Goal: Transaction & Acquisition: Book appointment/travel/reservation

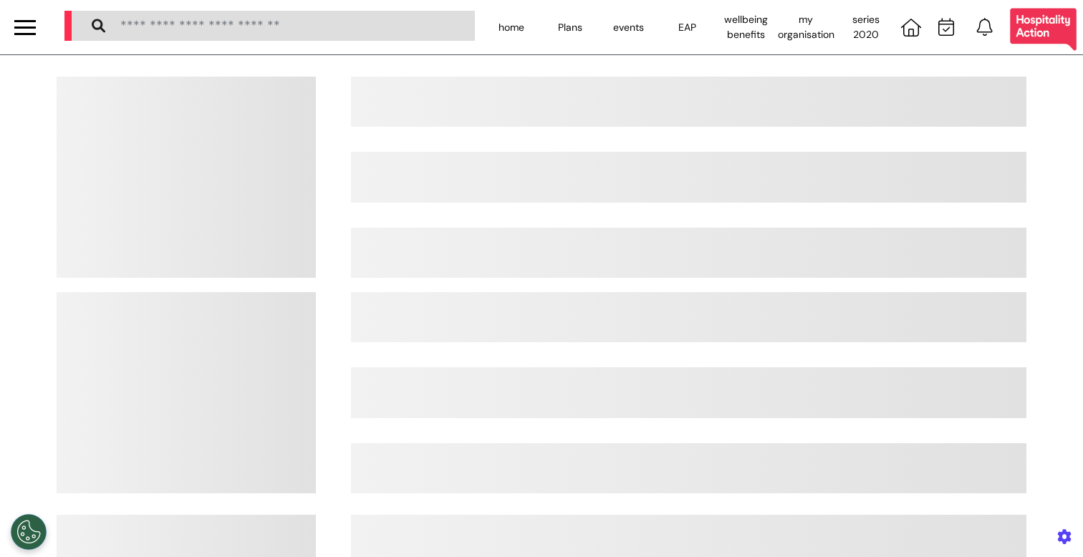
select select "**"
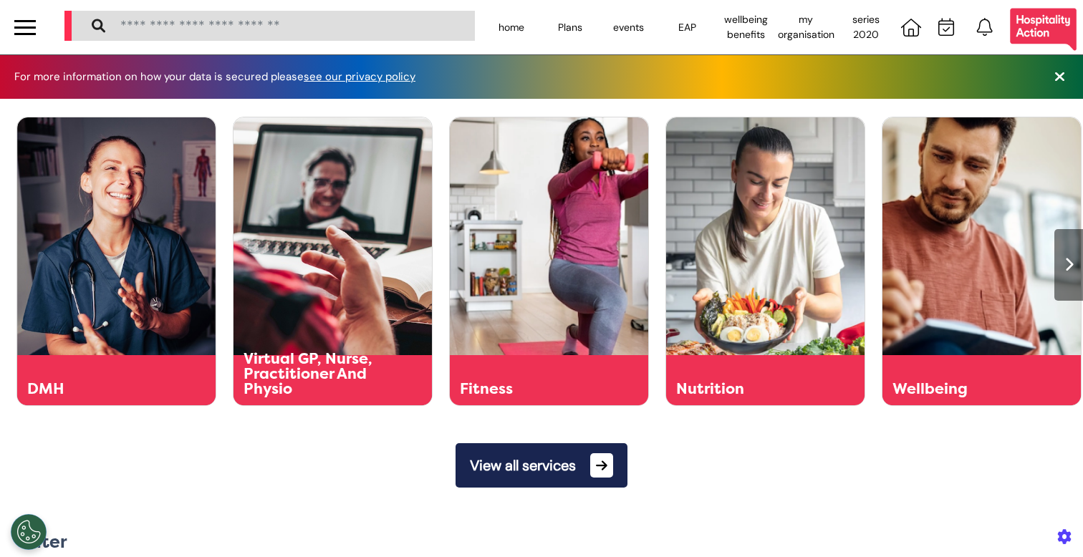
scroll to position [0, 541]
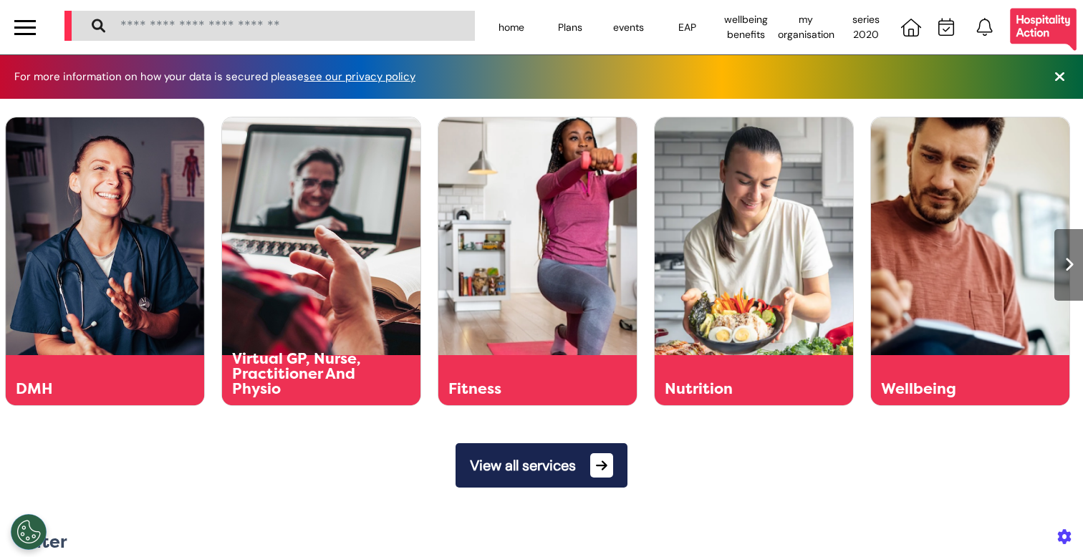
click at [541, 471] on button "View all services" at bounding box center [542, 465] width 172 height 44
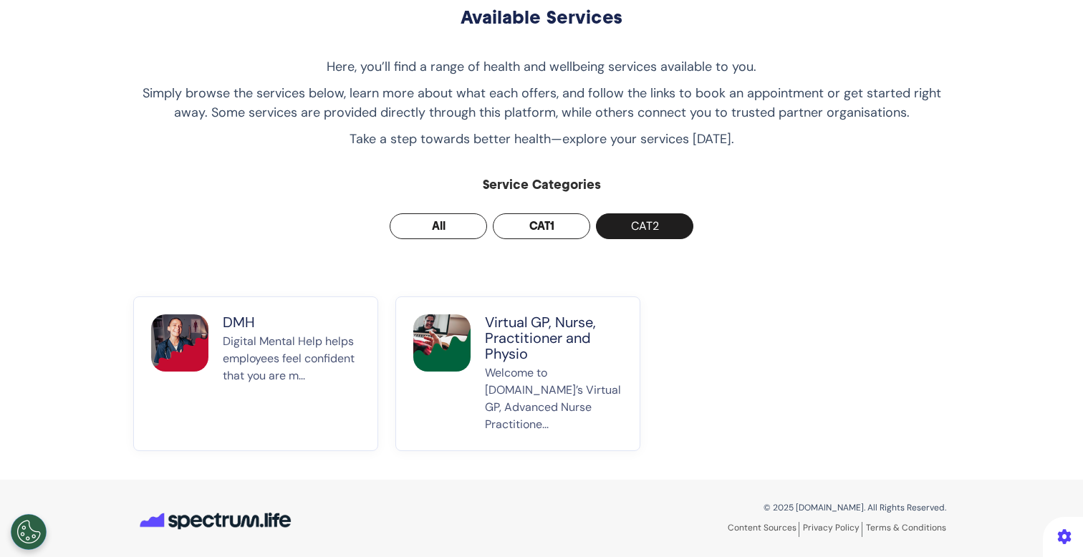
scroll to position [83, 0]
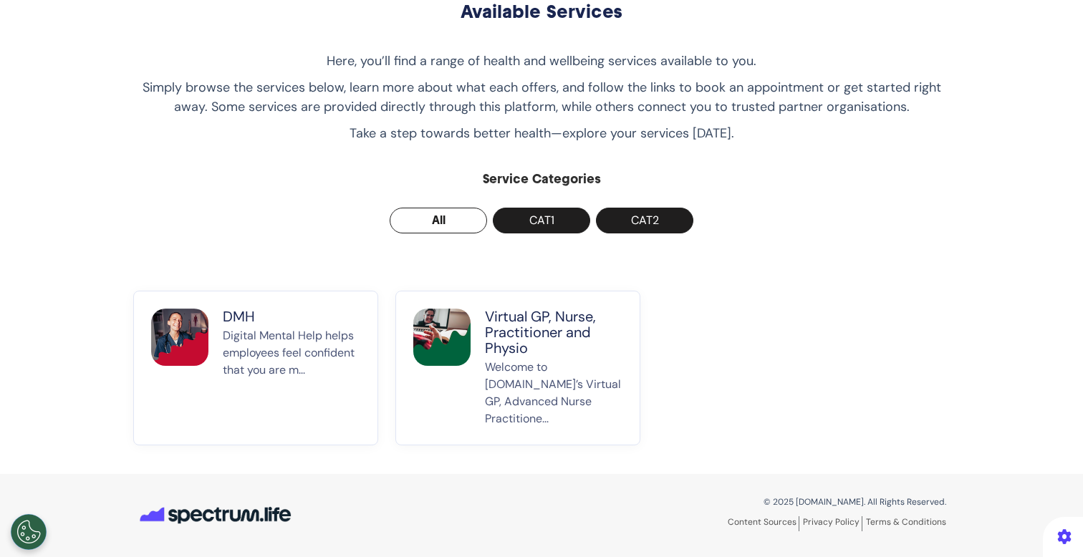
click at [511, 362] on p "Welcome to [DOMAIN_NAME]’s Virtual GP, Advanced Nurse Practitione..." at bounding box center [554, 393] width 138 height 69
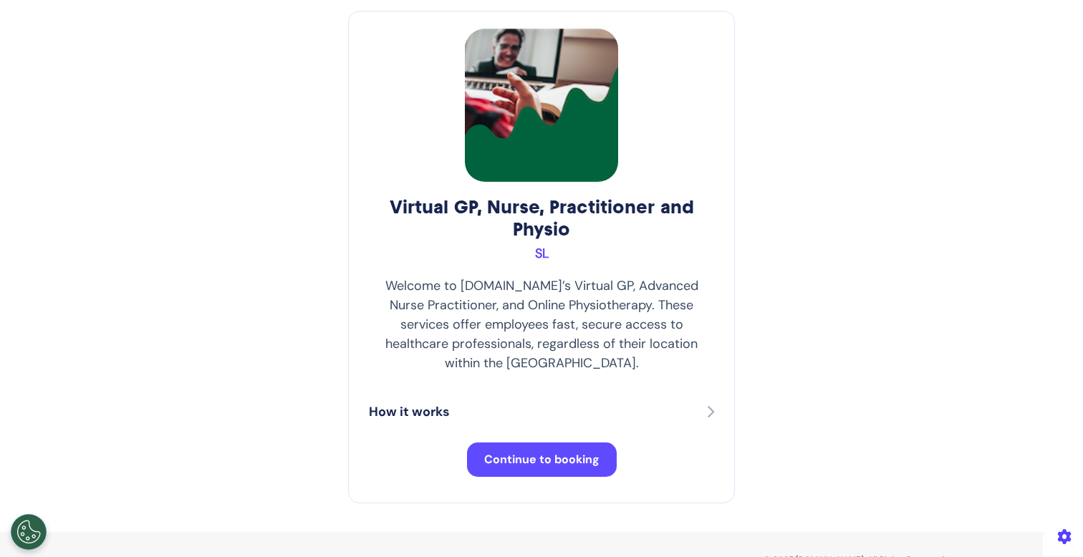
scroll to position [112, 0]
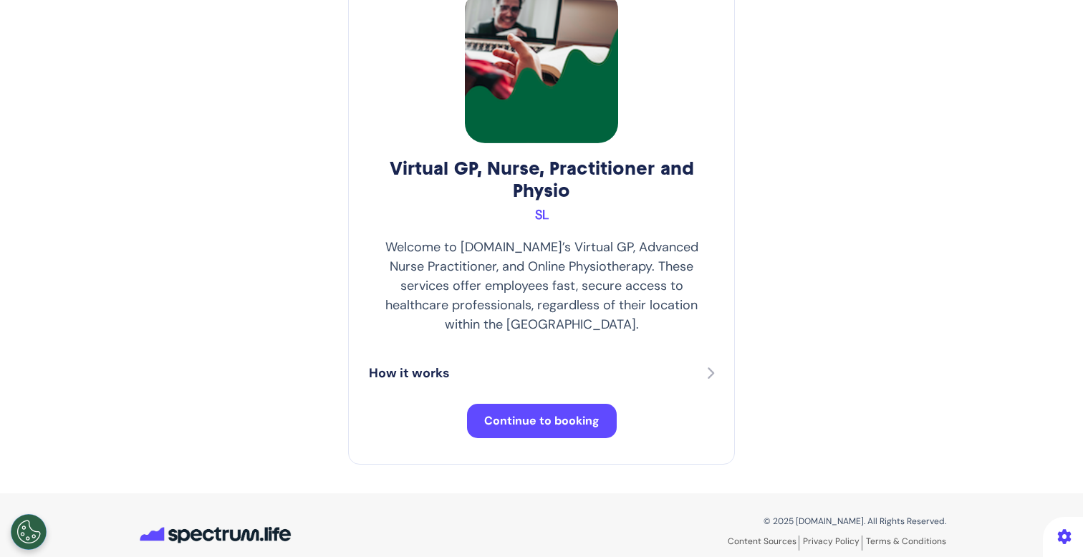
click at [539, 413] on span "Continue to booking" at bounding box center [541, 420] width 115 height 15
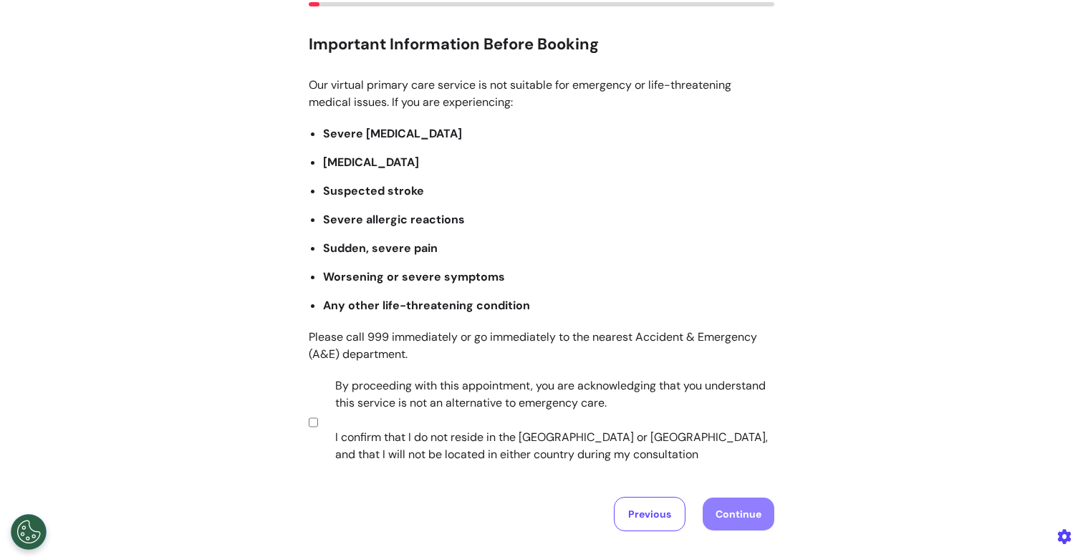
scroll to position [211, 0]
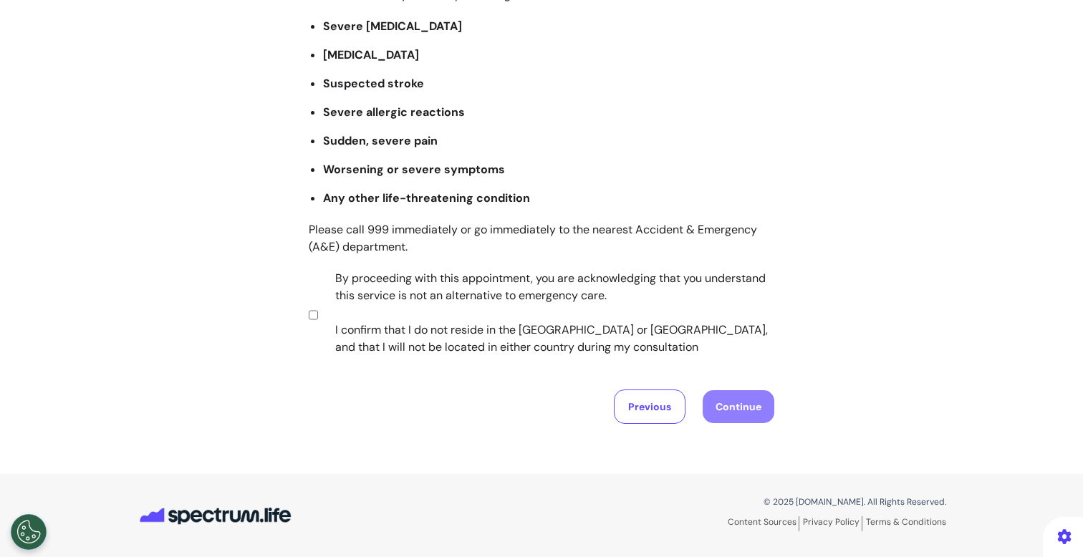
click at [548, 291] on label "By proceeding with this appointment, you are acknowledging that you understand …" at bounding box center [545, 313] width 448 height 86
click at [736, 398] on button "Continue" at bounding box center [739, 406] width 72 height 33
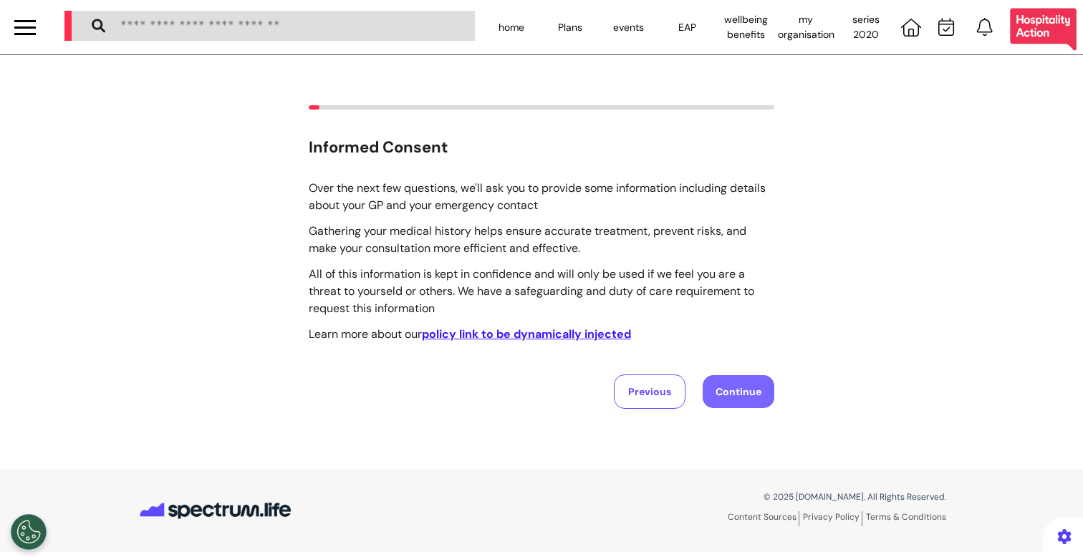
click at [761, 394] on button "Continue" at bounding box center [739, 391] width 72 height 33
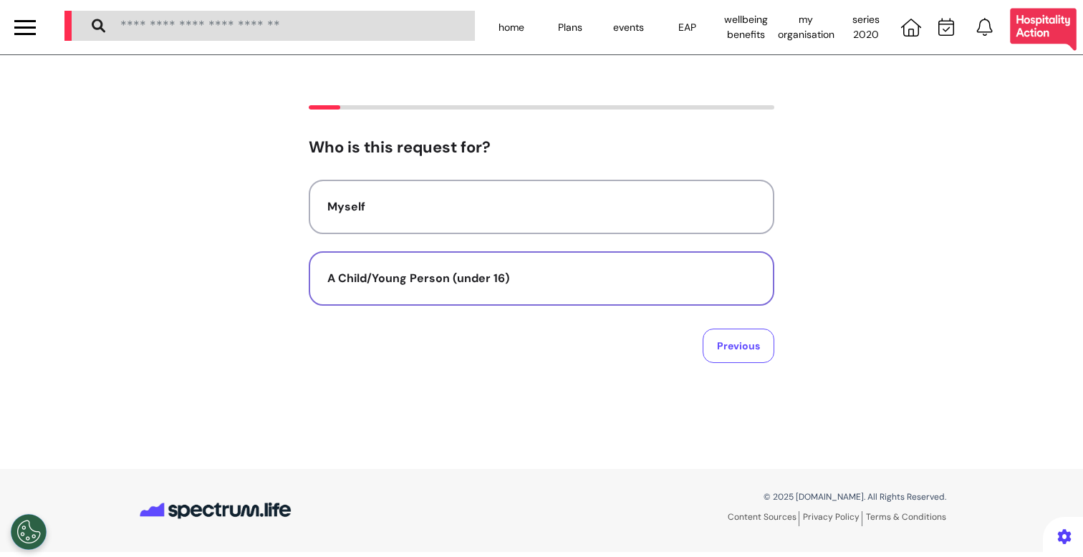
click at [536, 280] on div "A Child/Young Person (under 16)" at bounding box center [541, 278] width 428 height 17
select select "******"
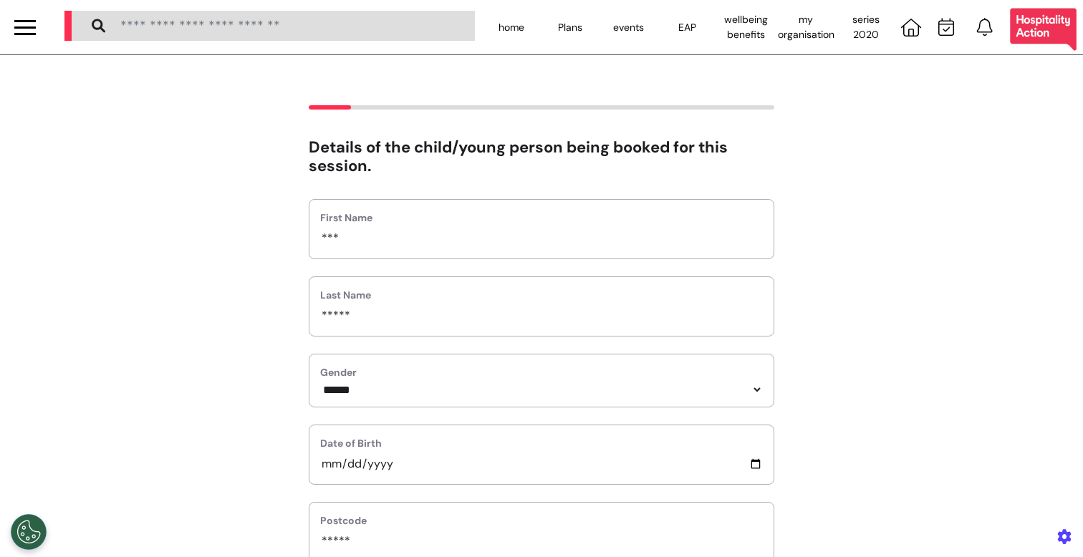
scroll to position [522, 0]
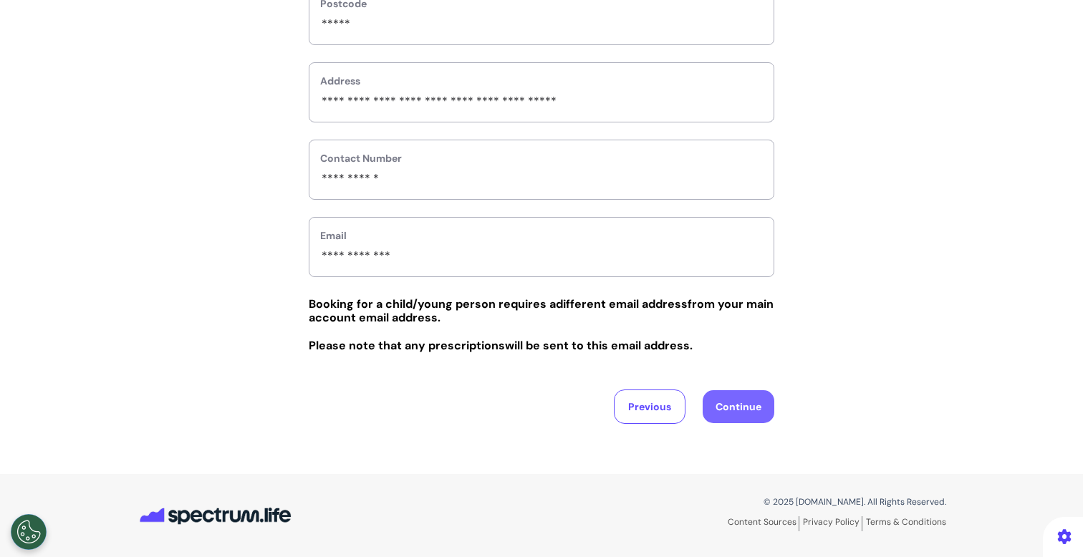
click at [753, 405] on button "Continue" at bounding box center [739, 406] width 72 height 33
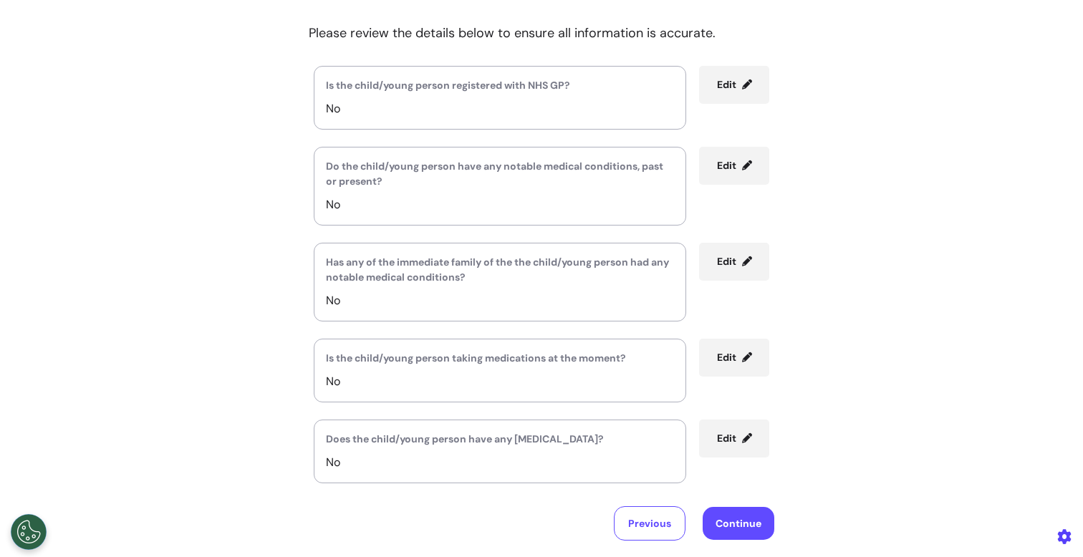
scroll to position [273, 0]
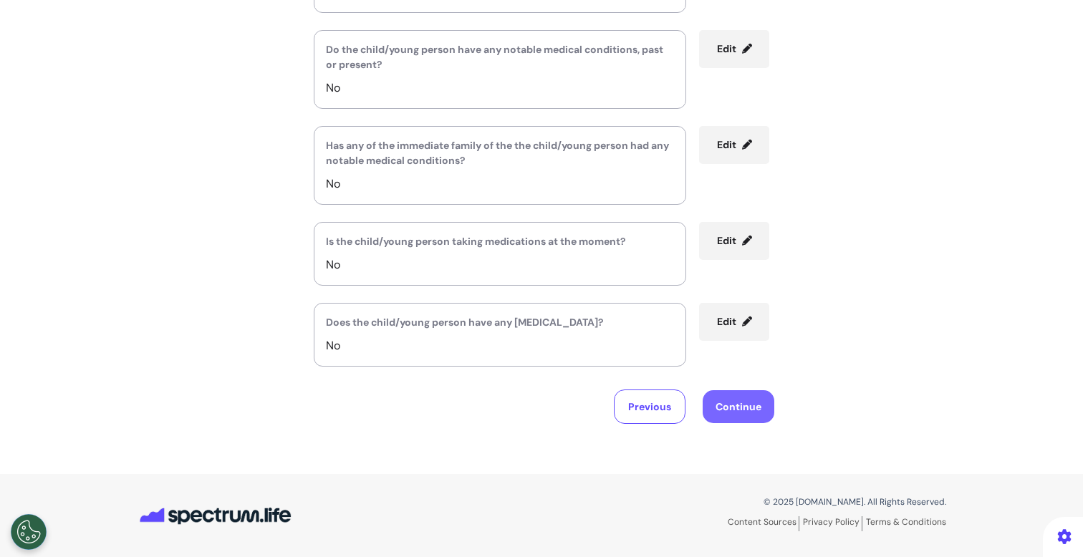
click at [746, 403] on button "Continue" at bounding box center [739, 406] width 72 height 33
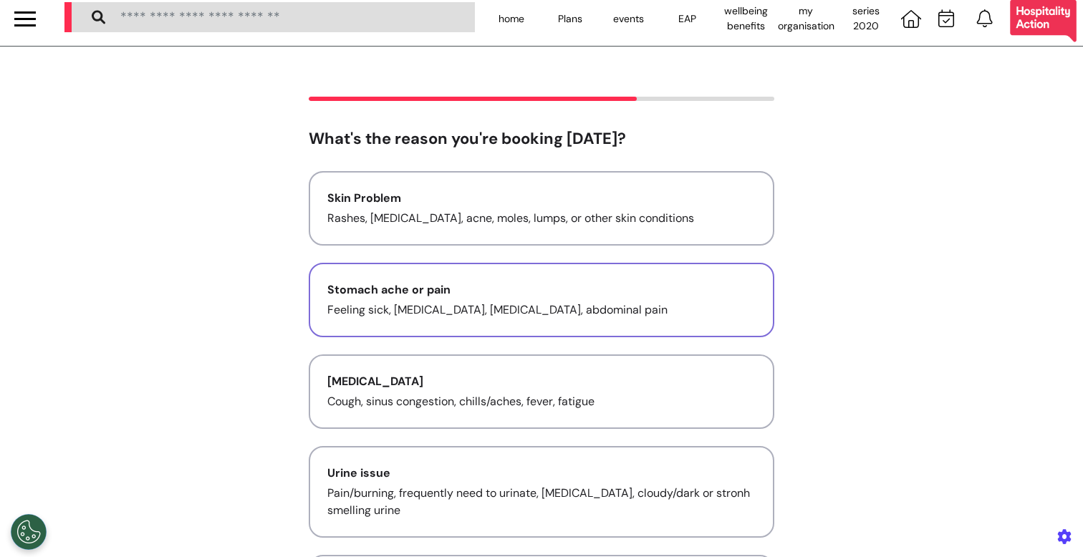
scroll to position [0, 0]
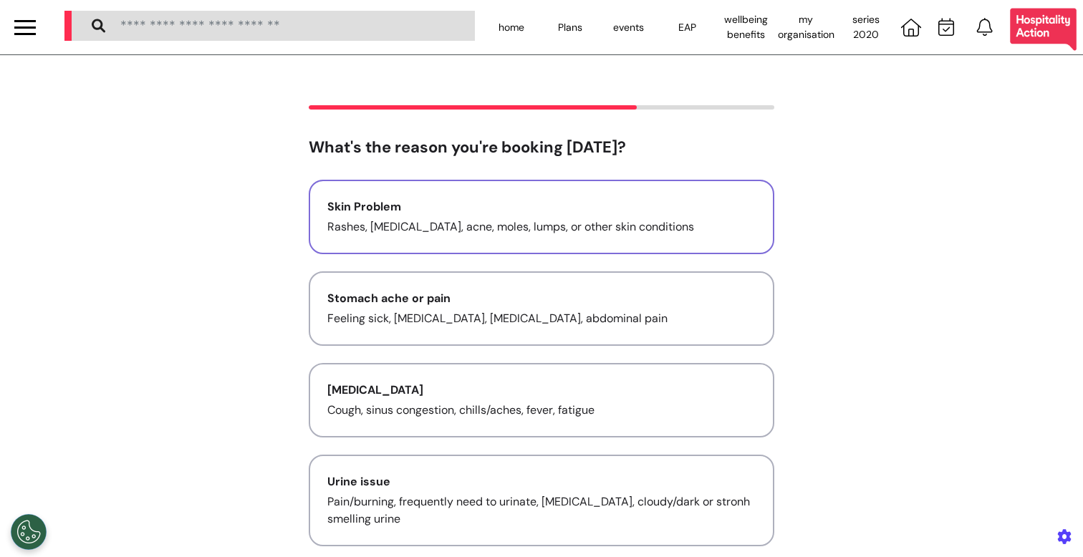
click at [624, 196] on button "Skin Problem Rashes, [MEDICAL_DATA], acne, moles, lumps, or other skin conditio…" at bounding box center [542, 217] width 466 height 75
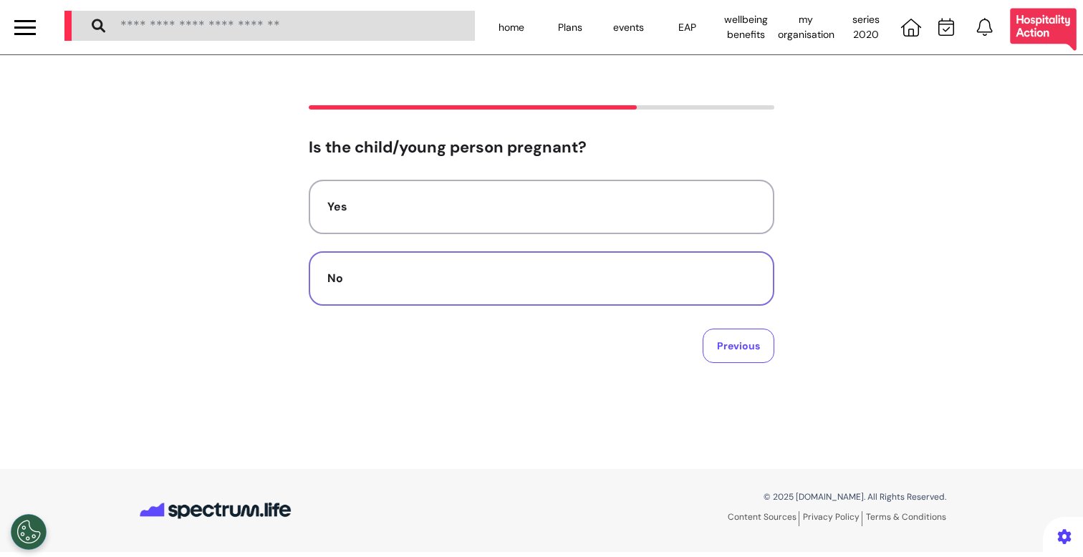
click at [662, 287] on div "No" at bounding box center [541, 278] width 428 height 17
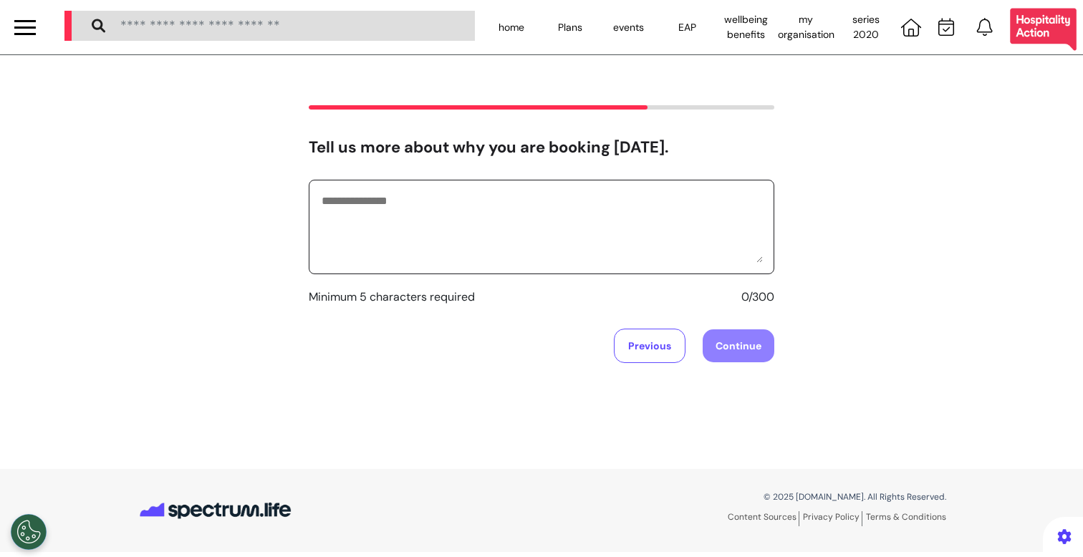
click at [613, 260] on textarea at bounding box center [541, 227] width 443 height 72
type textarea "*"
type textarea "**********"
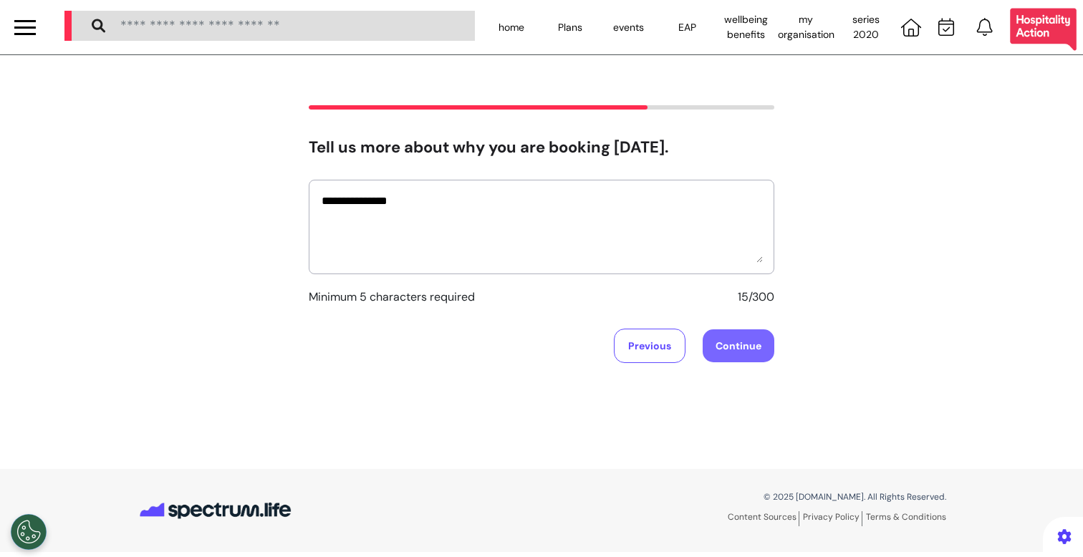
click at [743, 355] on button "Continue" at bounding box center [739, 346] width 72 height 33
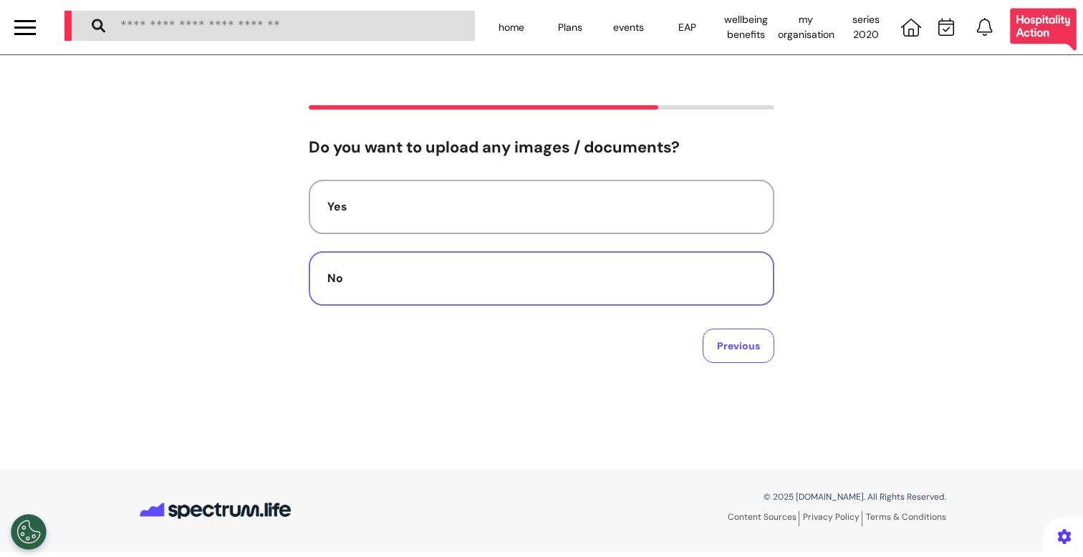
click at [721, 280] on div "No" at bounding box center [541, 278] width 428 height 17
click at [609, 234] on button "Video" at bounding box center [542, 207] width 466 height 54
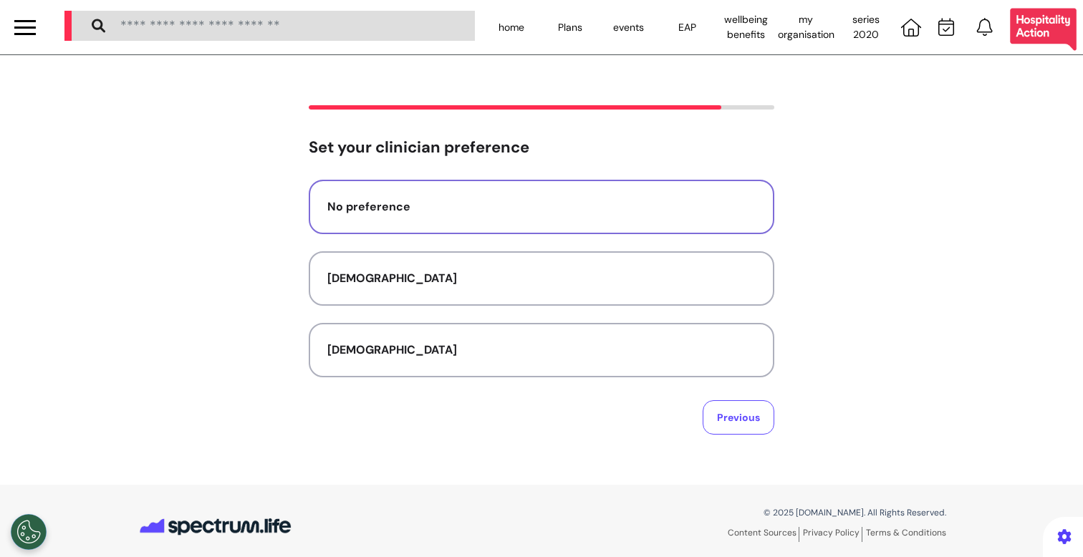
click at [645, 224] on button "No preference" at bounding box center [542, 207] width 466 height 54
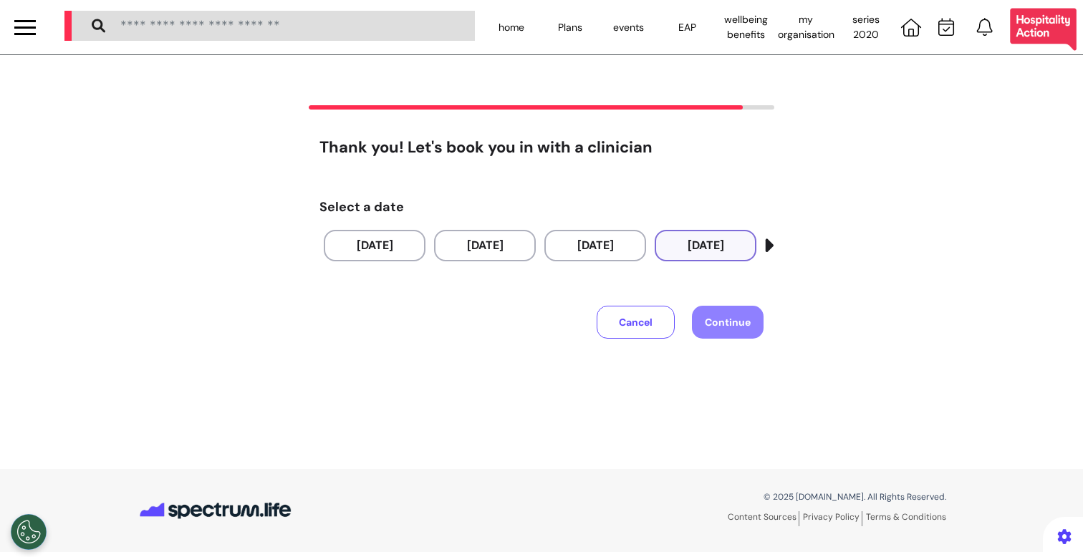
click at [711, 251] on button "[DATE]" at bounding box center [706, 246] width 102 height 32
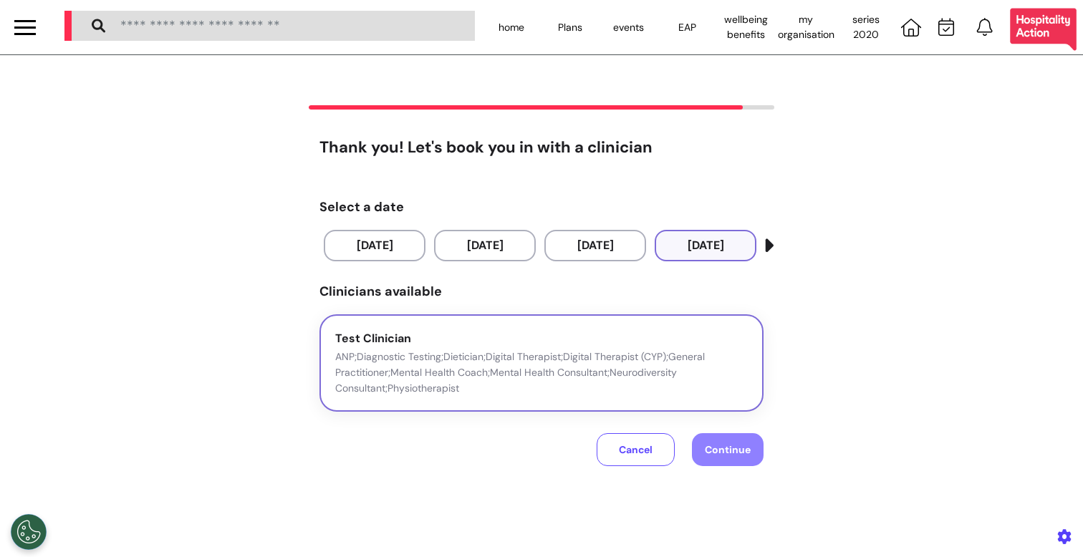
click at [720, 384] on p "ANP;Diagnostic Testing;Dietician;Digital Therapist;Digital Therapist (CYP);Gene…" at bounding box center [541, 372] width 413 height 47
click at [738, 444] on span "Continue" at bounding box center [728, 449] width 46 height 13
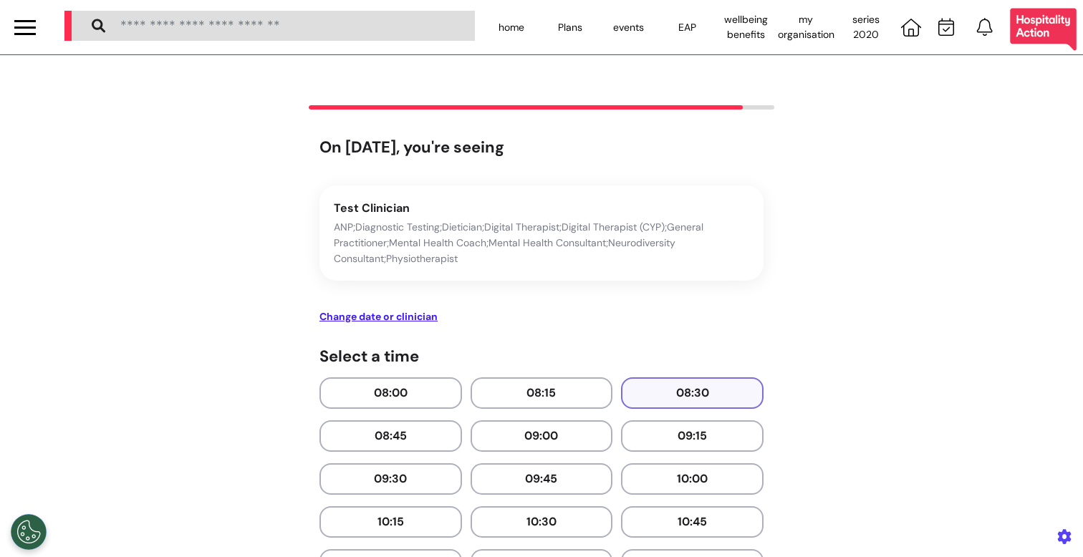
click at [698, 388] on button "08:30" at bounding box center [692, 394] width 143 height 32
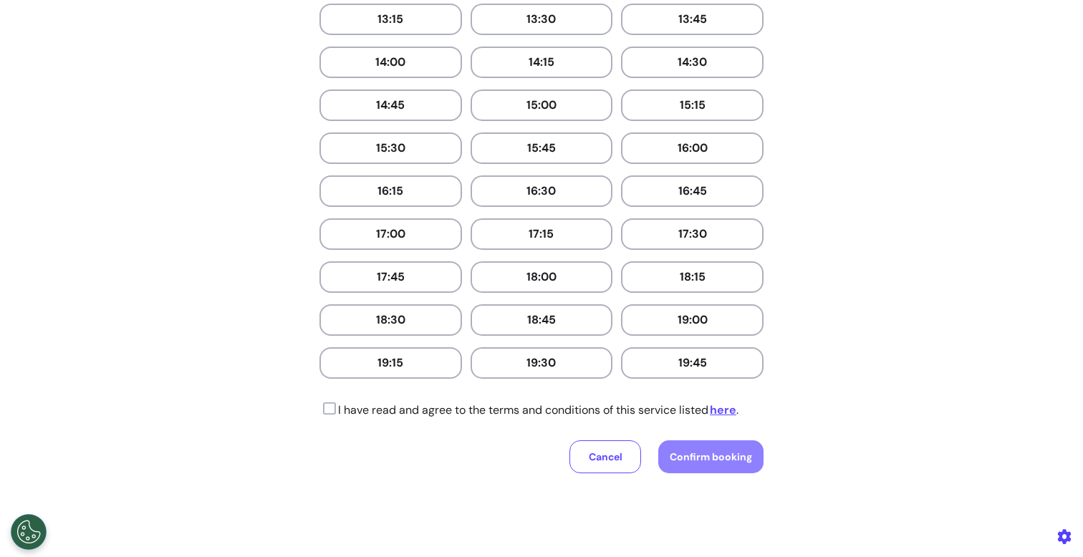
scroll to position [774, 0]
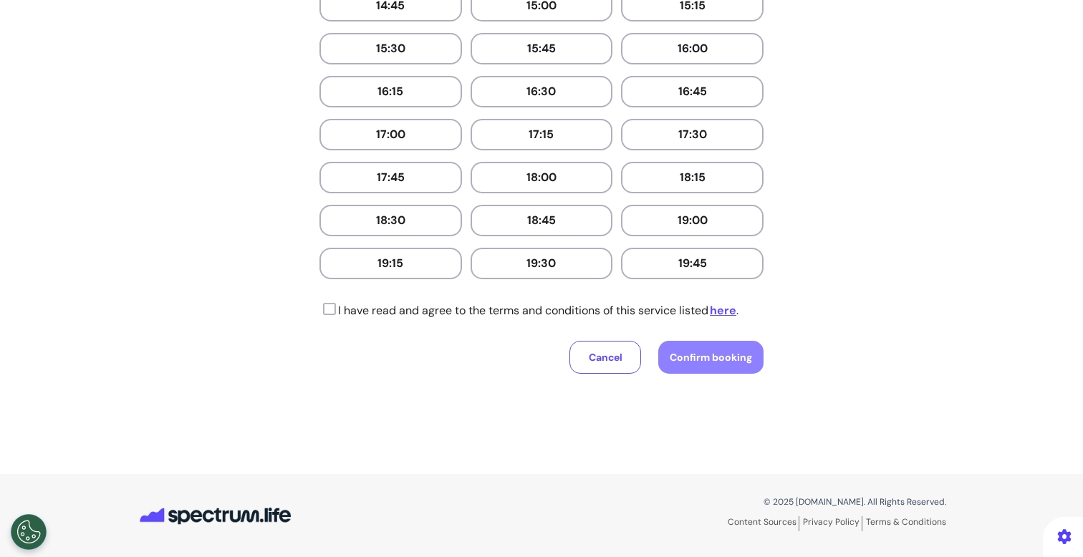
click at [325, 311] on icon at bounding box center [327, 309] width 16 height 14
click at [721, 357] on span "Confirm booking" at bounding box center [711, 357] width 82 height 13
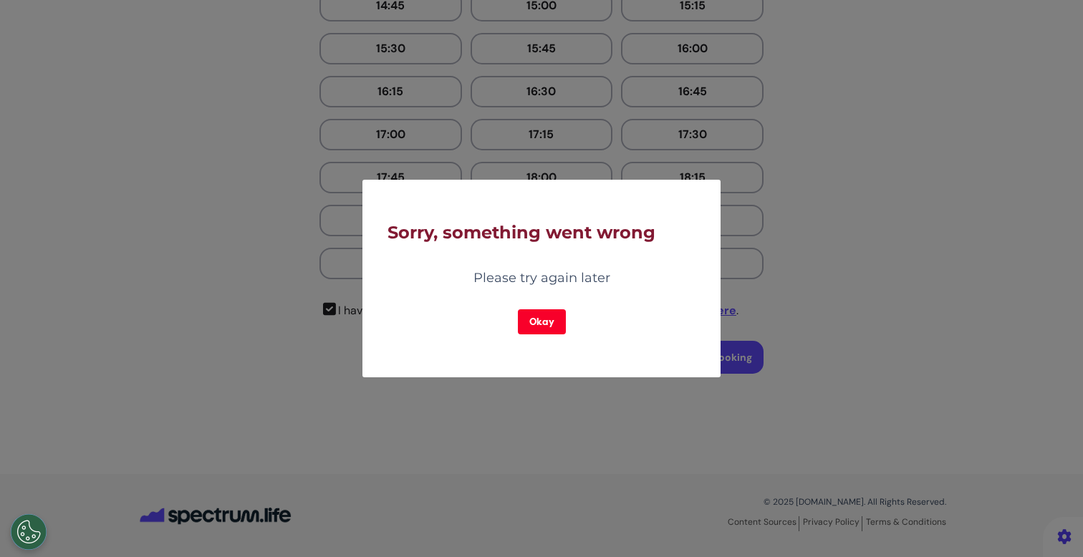
click at [533, 314] on button "Okay" at bounding box center [542, 321] width 48 height 25
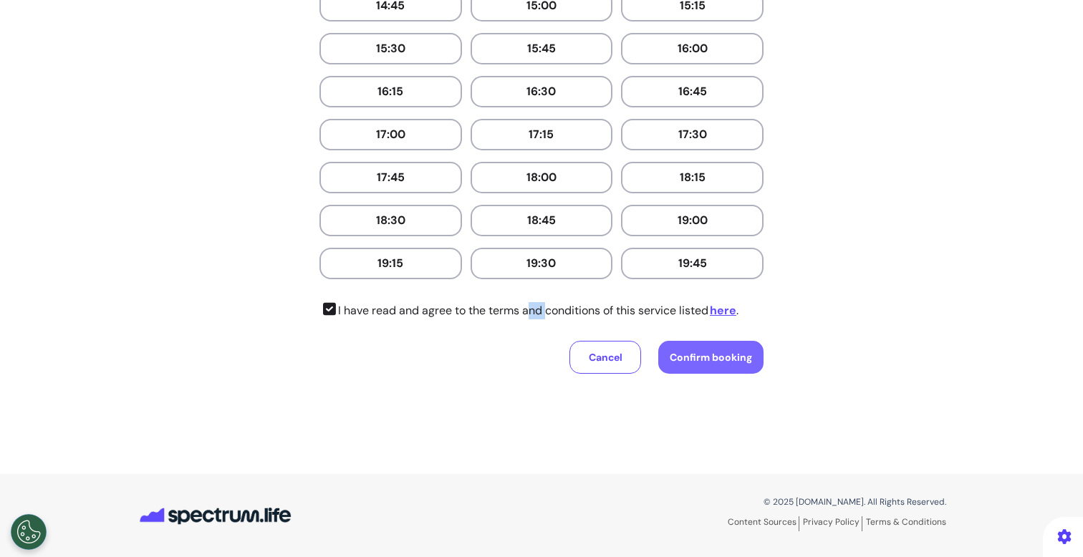
click at [695, 357] on span "Confirm booking" at bounding box center [711, 357] width 82 height 13
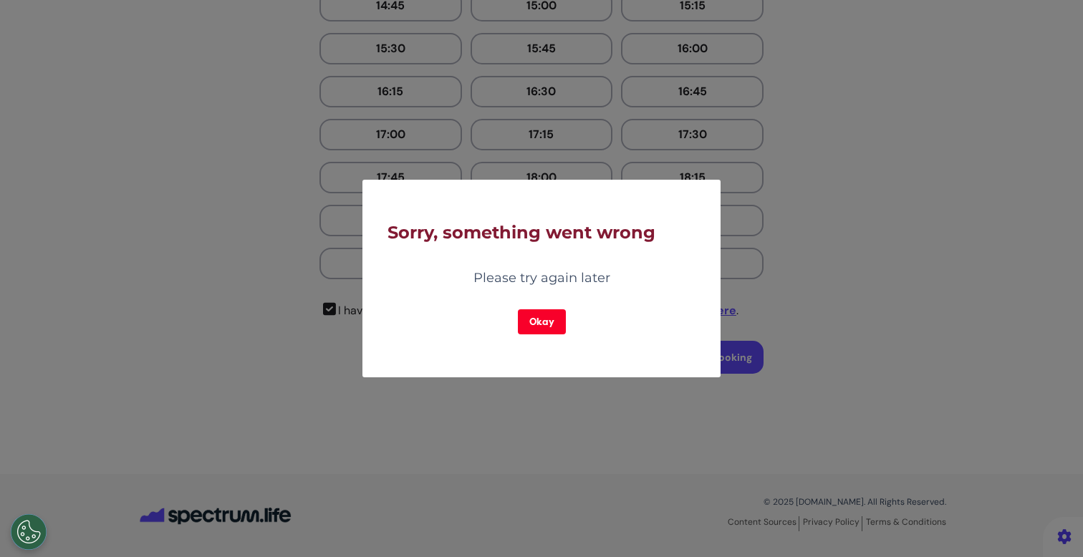
click at [556, 327] on button "Okay" at bounding box center [542, 321] width 48 height 25
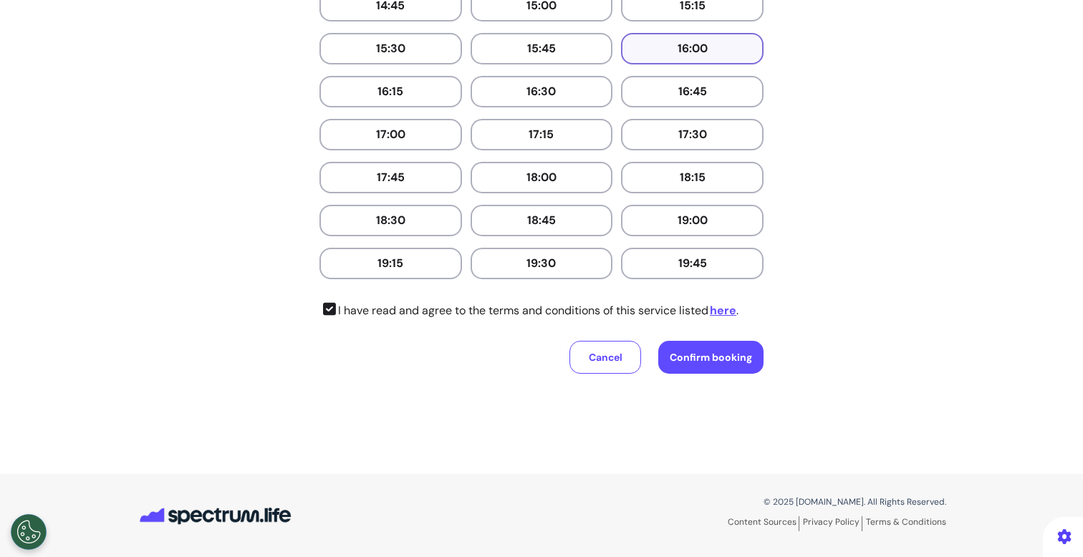
click at [661, 49] on button "16:00" at bounding box center [692, 49] width 143 height 32
click at [721, 345] on button "Confirm booking" at bounding box center [710, 357] width 105 height 33
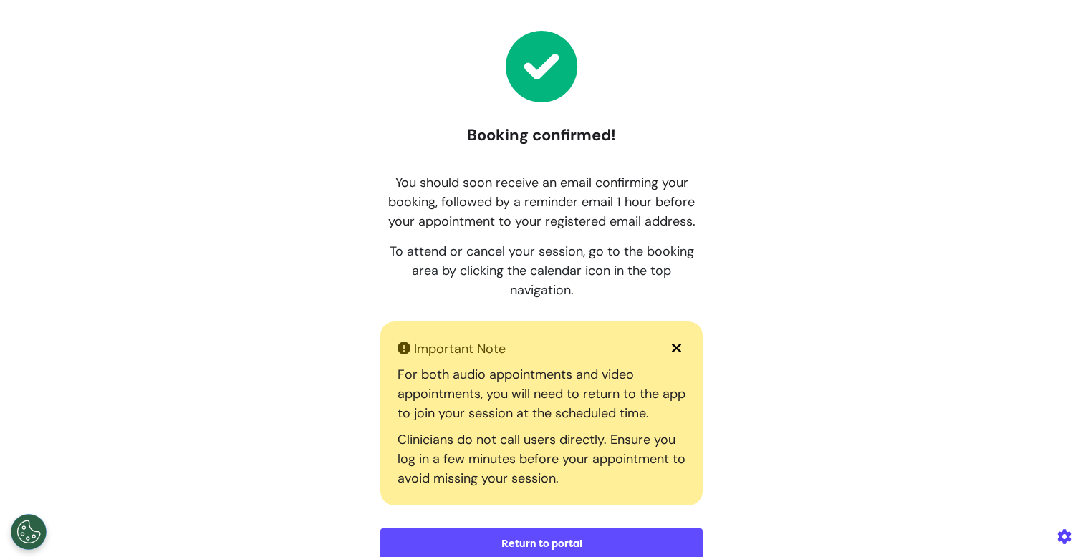
scroll to position [65, 0]
